Goal: Task Accomplishment & Management: Manage account settings

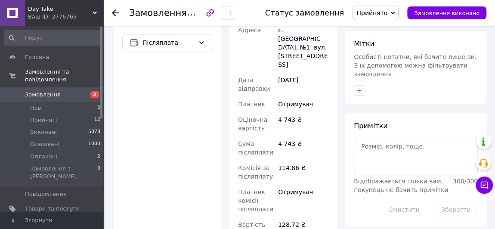
scroll to position [508, 0]
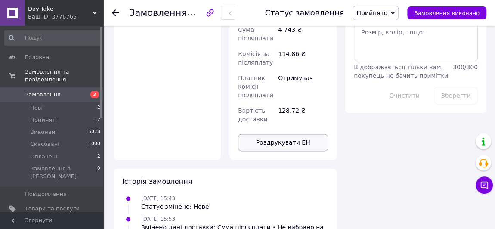
click at [289, 134] on button "Роздрукувати ЕН" at bounding box center [283, 142] width 90 height 17
click at [43, 102] on li "Нові 2" at bounding box center [52, 108] width 105 height 12
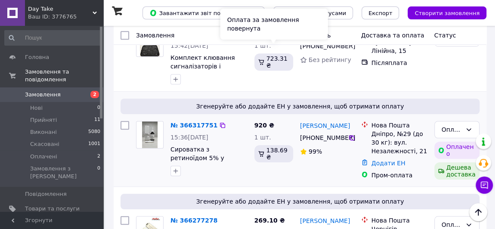
scroll to position [274, 0]
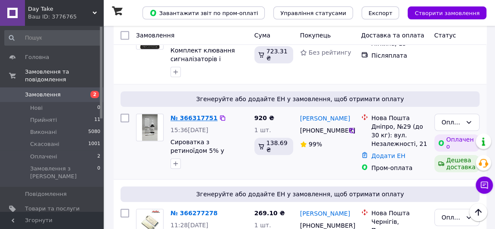
drag, startPoint x: 192, startPoint y: 105, endPoint x: 198, endPoint y: 110, distance: 7.9
click at [198, 114] on link "№ 366317751" at bounding box center [193, 117] width 47 height 7
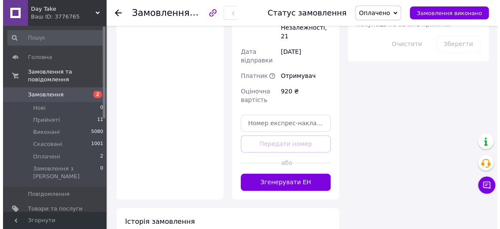
scroll to position [595, 0]
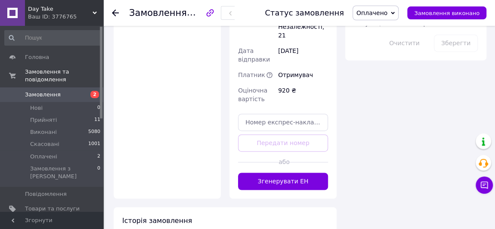
click at [274, 151] on div at bounding box center [258, 161] width 40 height 21
click at [274, 172] on button "Згенерувати ЕН" at bounding box center [283, 180] width 90 height 17
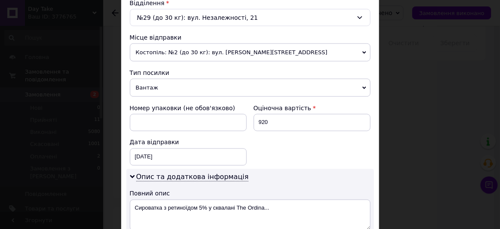
scroll to position [313, 0]
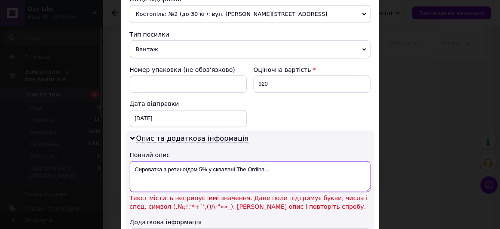
click at [200, 167] on textarea "Сироватка з ретиноїдом 5% у сквалані The Ordina..." at bounding box center [250, 176] width 241 height 31
drag, startPoint x: 198, startPoint y: 166, endPoint x: 311, endPoint y: 157, distance: 113.5
click at [311, 161] on textarea "Сироватка з ретиноїдом 5% у сквалані The Ordina..." at bounding box center [250, 176] width 241 height 31
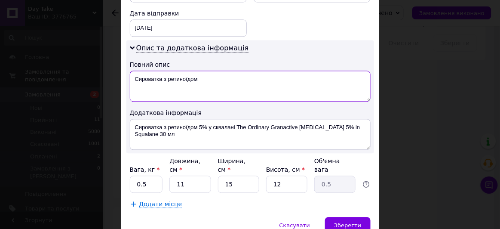
scroll to position [433, 0]
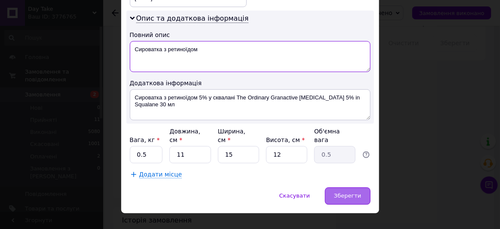
type textarea "Сироватка з ретиноїдом"
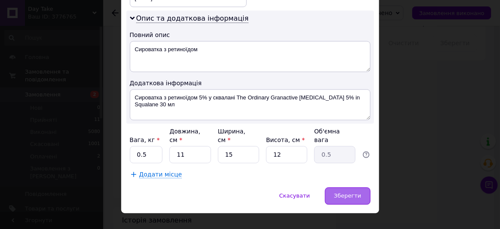
click at [364, 187] on div "Зберегти" at bounding box center [347, 195] width 45 height 17
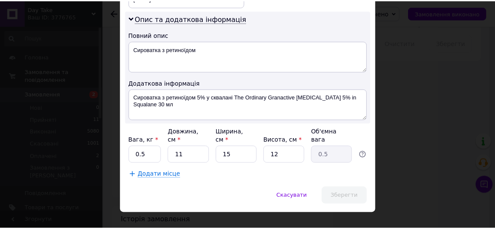
scroll to position [586, 0]
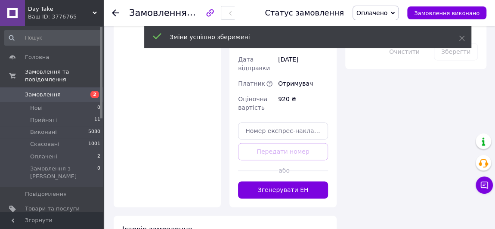
click at [272, 181] on button "Згенерувати ЕН" at bounding box center [283, 189] width 90 height 17
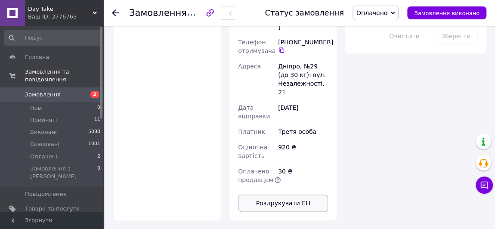
click at [299, 194] on button "Роздрукувати ЕН" at bounding box center [283, 202] width 90 height 17
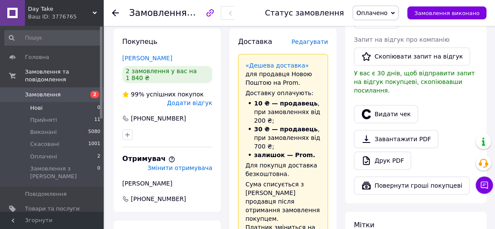
scroll to position [195, 0]
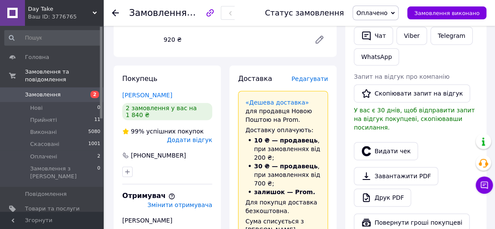
click at [45, 91] on span "Замовлення" at bounding box center [43, 95] width 36 height 8
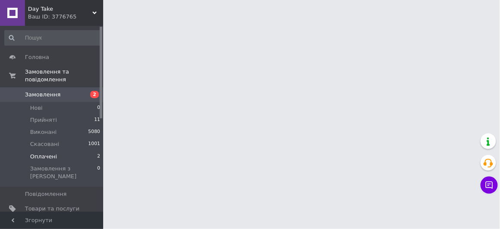
click at [40, 153] on span "Оплачені" at bounding box center [43, 157] width 27 height 8
click at [58, 91] on span "Замовлення" at bounding box center [52, 95] width 55 height 8
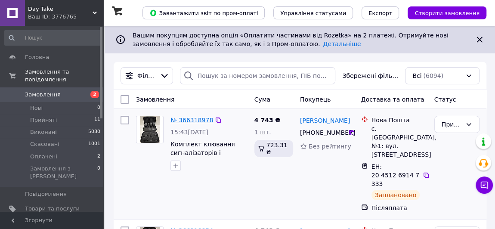
click at [182, 119] on link "№ 366318978" at bounding box center [191, 120] width 43 height 7
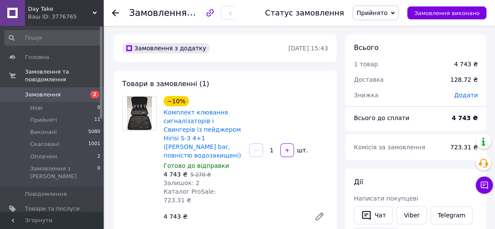
click at [136, 119] on img at bounding box center [139, 113] width 25 height 34
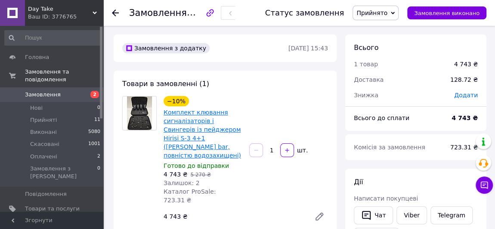
click at [167, 115] on link "Комплект клювання сигналізаторів і Свингерів із пейджером Hirisi S-3 4+1 ([PERS…" at bounding box center [201, 134] width 77 height 50
